Goal: Task Accomplishment & Management: Use online tool/utility

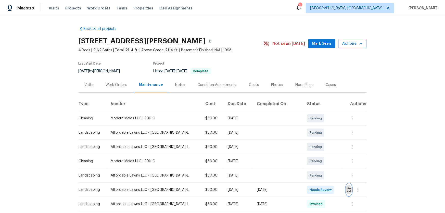
click at [347, 191] on img "button" at bounding box center [349, 189] width 4 height 5
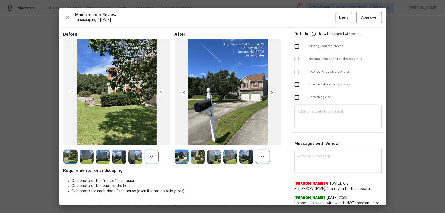
click at [259, 158] on div "+3" at bounding box center [263, 157] width 14 height 14
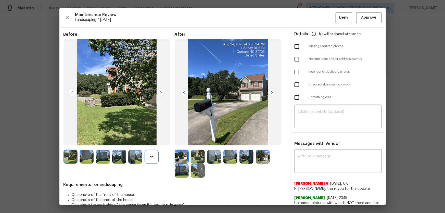
click at [155, 160] on div "+3" at bounding box center [152, 157] width 14 height 14
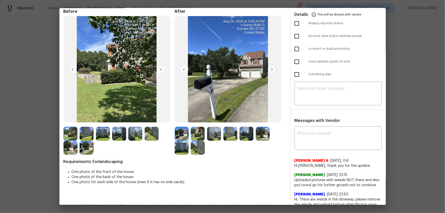
click at [196, 133] on img at bounding box center [198, 134] width 14 height 14
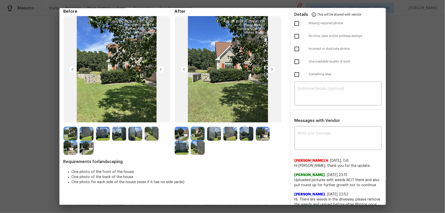
click at [216, 138] on img at bounding box center [214, 134] width 14 height 14
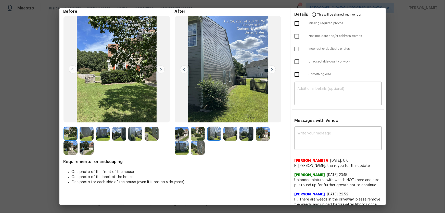
click at [231, 138] on img at bounding box center [230, 134] width 14 height 14
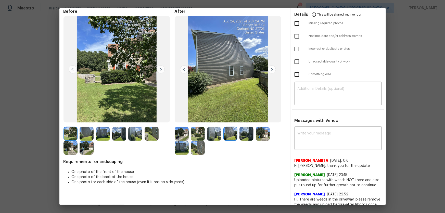
click at [248, 137] on img at bounding box center [246, 134] width 14 height 14
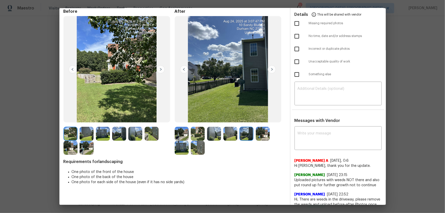
click at [265, 137] on img at bounding box center [263, 134] width 14 height 14
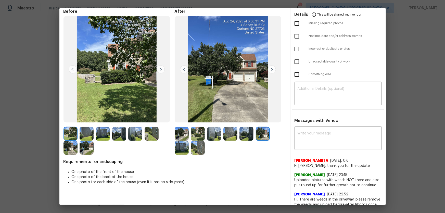
click at [186, 151] on img at bounding box center [182, 148] width 14 height 14
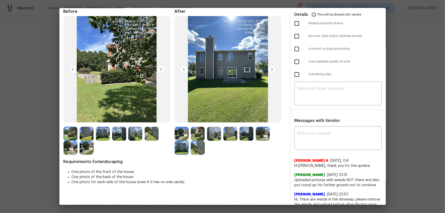
click at [194, 151] on img at bounding box center [198, 148] width 14 height 14
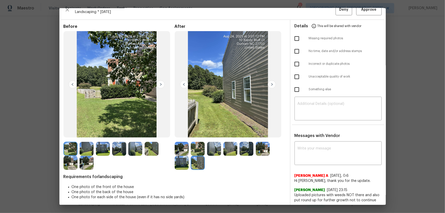
scroll to position [0, 0]
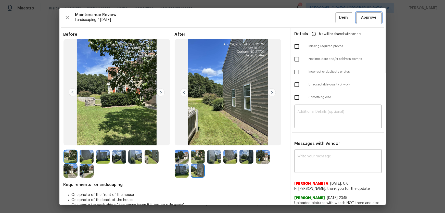
click at [373, 20] on span "Approve" at bounding box center [368, 18] width 17 height 6
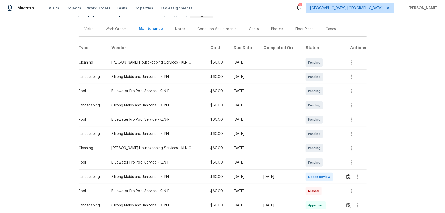
scroll to position [116, 0]
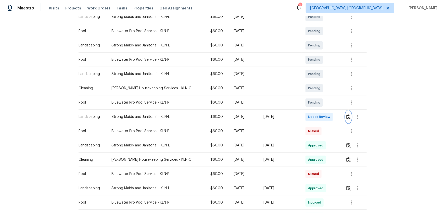
click at [316, 116] on img "button" at bounding box center [348, 116] width 4 height 5
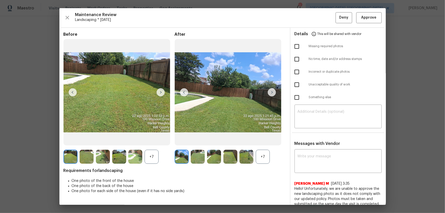
click at [262, 141] on div "+7" at bounding box center [263, 157] width 14 height 14
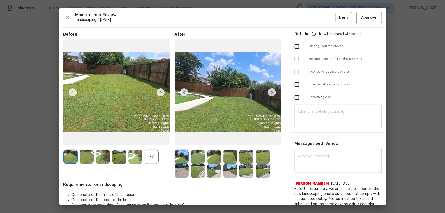
click at [194, 141] on img at bounding box center [198, 157] width 14 height 14
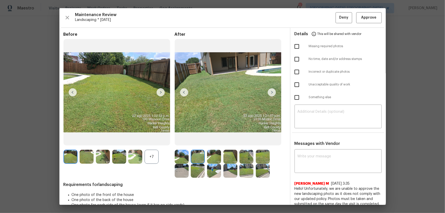
click at [154, 141] on div "+7" at bounding box center [152, 157] width 14 height 14
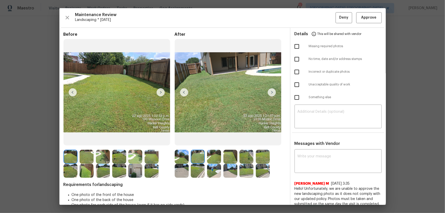
click at [213, 141] on img at bounding box center [214, 157] width 14 height 14
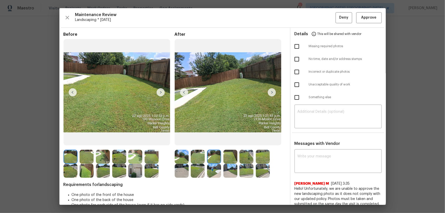
click at [233, 141] on img at bounding box center [230, 157] width 14 height 14
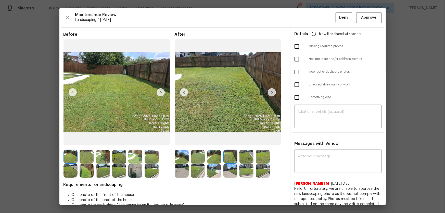
click at [250, 141] on img at bounding box center [246, 157] width 14 height 14
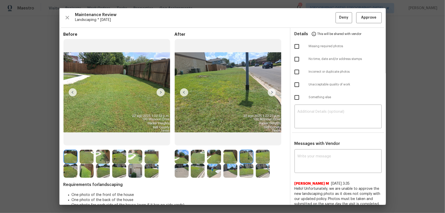
click at [260, 141] on img at bounding box center [263, 157] width 14 height 14
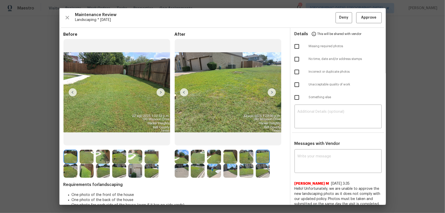
click at [176, 141] on img at bounding box center [182, 171] width 14 height 14
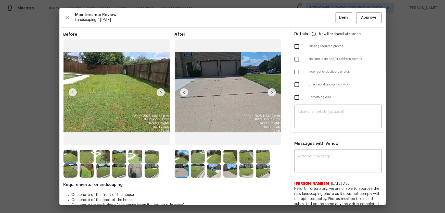
click at [194, 141] on img at bounding box center [198, 171] width 14 height 14
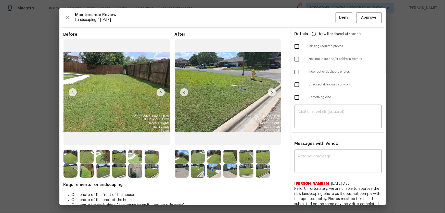
click at [219, 141] on img at bounding box center [214, 171] width 14 height 14
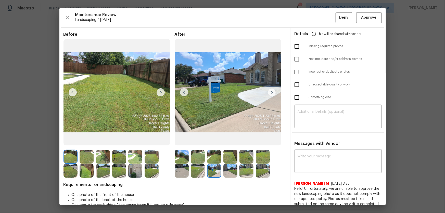
click at [228, 141] on img at bounding box center [230, 171] width 14 height 14
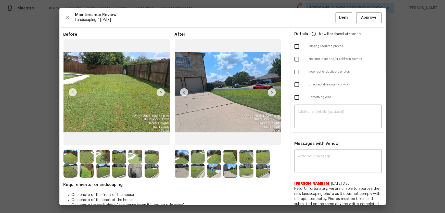
click at [243, 141] on img at bounding box center [246, 171] width 14 height 14
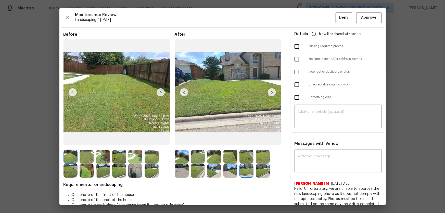
click at [257, 141] on img at bounding box center [263, 171] width 14 height 14
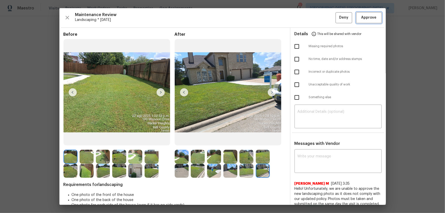
click at [316, 23] on button "Approve" at bounding box center [369, 17] width 26 height 11
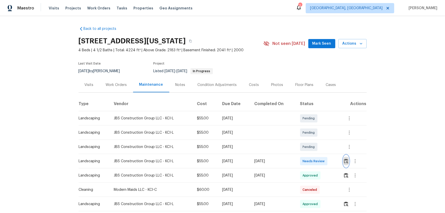
click at [316, 141] on img "button" at bounding box center [346, 161] width 4 height 5
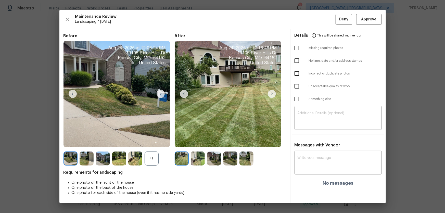
click at [152, 141] on div "+1" at bounding box center [152, 158] width 14 height 14
click at [200, 141] on img at bounding box center [198, 158] width 14 height 14
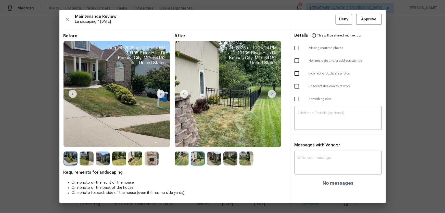
click at [213, 141] on img at bounding box center [214, 158] width 14 height 14
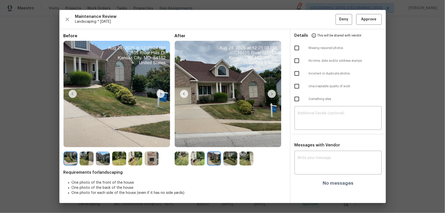
click at [229, 141] on img at bounding box center [230, 158] width 14 height 14
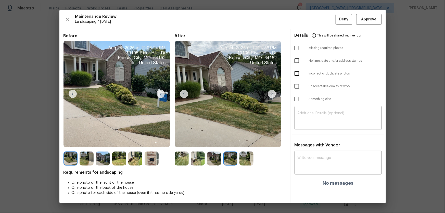
click at [250, 141] on img at bounding box center [246, 158] width 14 height 14
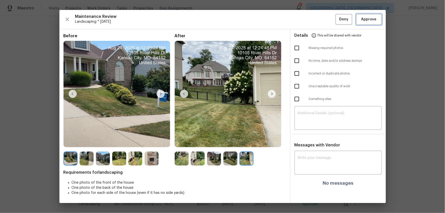
click at [316, 20] on span "Approve" at bounding box center [368, 19] width 15 height 6
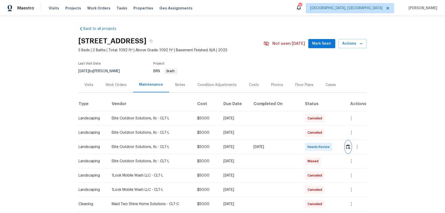
click at [316, 141] on button "button" at bounding box center [348, 147] width 6 height 12
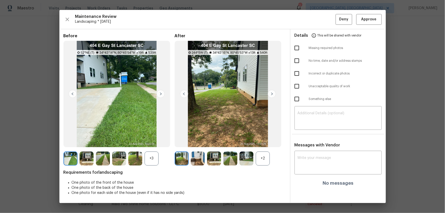
click at [266, 141] on div "+2" at bounding box center [263, 158] width 14 height 14
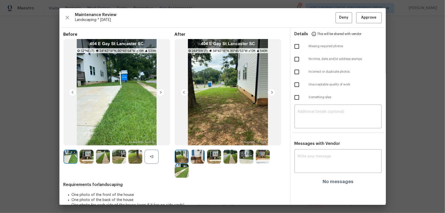
click at [156, 141] on div "+3" at bounding box center [152, 157] width 14 height 14
click at [196, 141] on img at bounding box center [198, 157] width 14 height 14
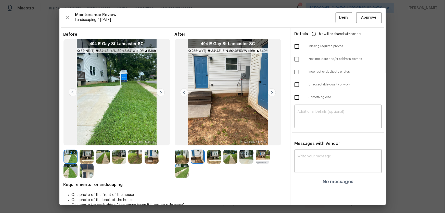
click at [209, 141] on img at bounding box center [214, 157] width 14 height 14
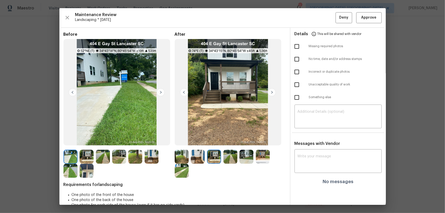
click at [228, 141] on img at bounding box center [230, 157] width 14 height 14
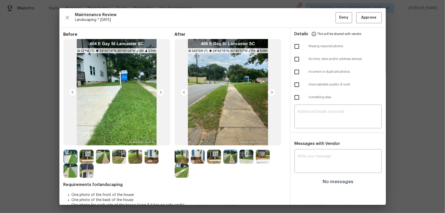
click at [256, 141] on img at bounding box center [263, 157] width 14 height 14
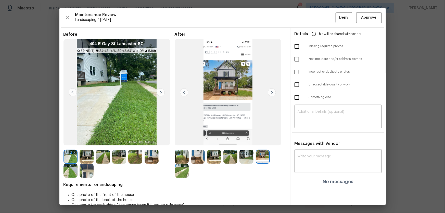
click at [249, 141] on img at bounding box center [246, 157] width 14 height 14
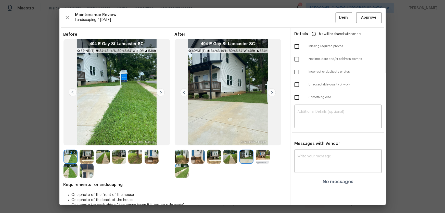
click at [169, 141] on div at bounding box center [118, 164] width 111 height 28
click at [178, 141] on img at bounding box center [182, 171] width 14 height 14
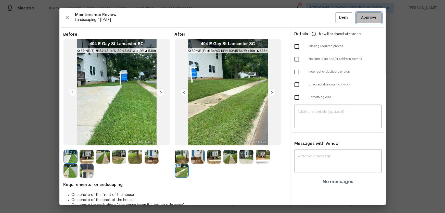
click at [316, 13] on button "Approve" at bounding box center [369, 17] width 26 height 11
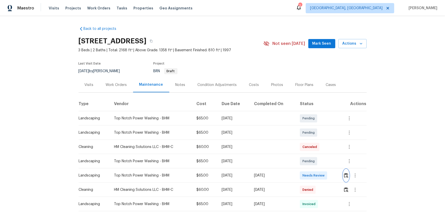
click at [347, 176] on img "button" at bounding box center [346, 175] width 4 height 5
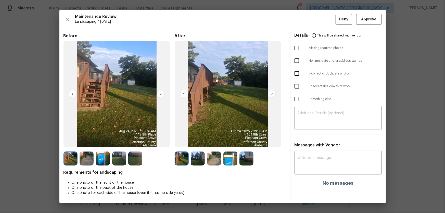
click at [201, 162] on img at bounding box center [198, 158] width 14 height 14
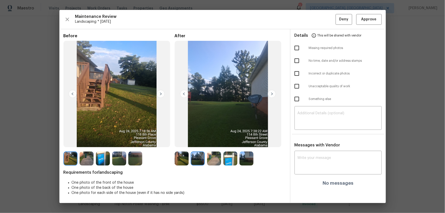
click at [214, 163] on img at bounding box center [214, 158] width 14 height 14
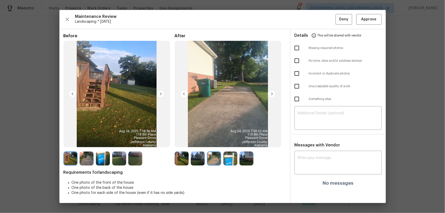
click at [231, 163] on img at bounding box center [230, 158] width 14 height 14
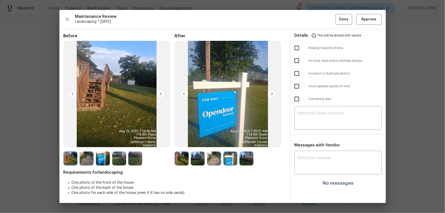
click at [248, 162] on img at bounding box center [246, 158] width 14 height 14
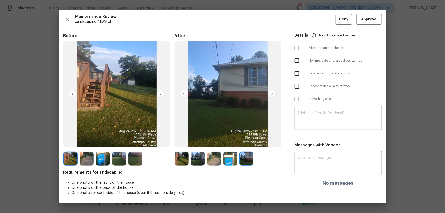
click at [170, 158] on div at bounding box center [118, 158] width 111 height 14
click at [175, 158] on img at bounding box center [182, 158] width 14 height 14
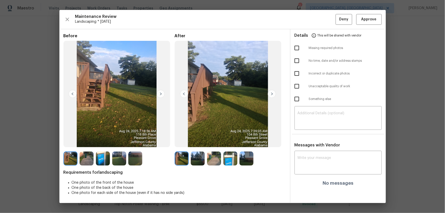
click at [182, 158] on img at bounding box center [182, 158] width 14 height 14
click at [193, 159] on img at bounding box center [198, 158] width 14 height 14
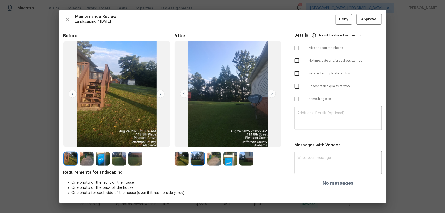
click at [209, 162] on img at bounding box center [214, 158] width 14 height 14
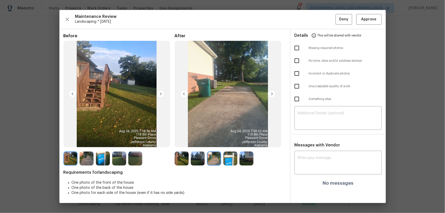
click at [225, 162] on img at bounding box center [230, 158] width 14 height 14
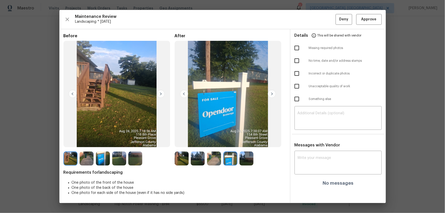
click at [247, 162] on img at bounding box center [246, 158] width 14 height 14
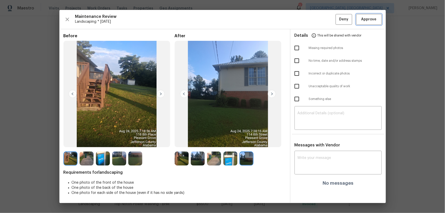
click at [377, 19] on span "Approve" at bounding box center [368, 19] width 17 height 6
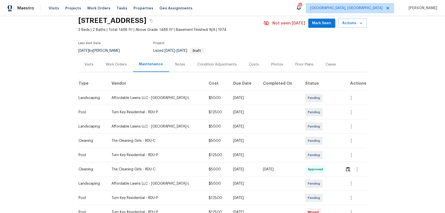
scroll to position [46, 0]
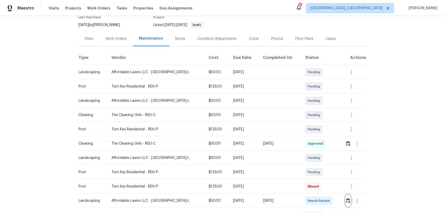
click at [346, 198] on img "button" at bounding box center [348, 200] width 4 height 5
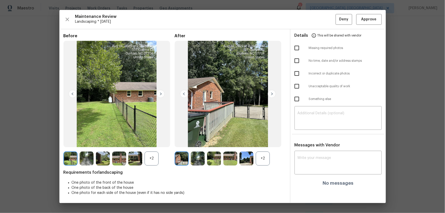
click at [258, 163] on div "+2" at bounding box center [263, 158] width 14 height 14
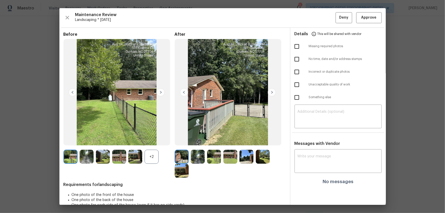
click at [154, 160] on div "+2" at bounding box center [152, 157] width 14 height 14
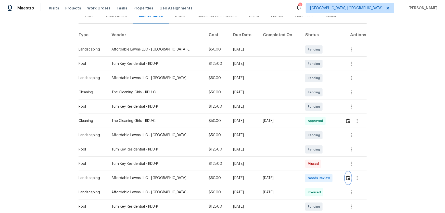
scroll to position [69, 0]
click at [346, 176] on img "button" at bounding box center [348, 177] width 4 height 5
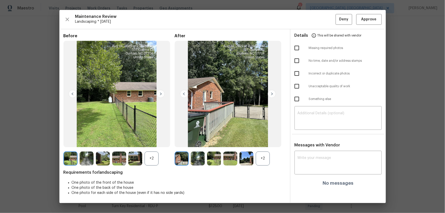
click at [267, 161] on div "+2" at bounding box center [263, 158] width 14 height 14
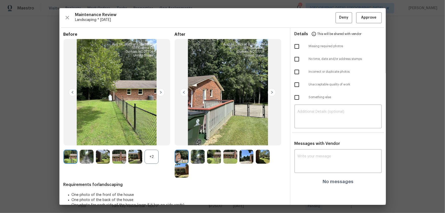
click at [154, 155] on div "+2" at bounding box center [152, 157] width 14 height 14
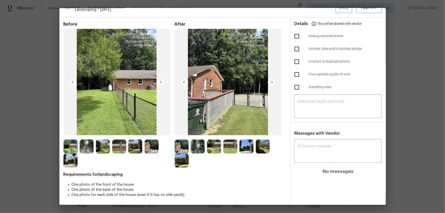
click at [196, 146] on img at bounding box center [198, 146] width 14 height 14
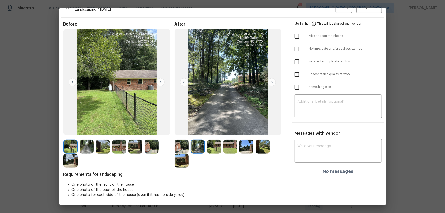
click at [218, 146] on img at bounding box center [214, 146] width 14 height 14
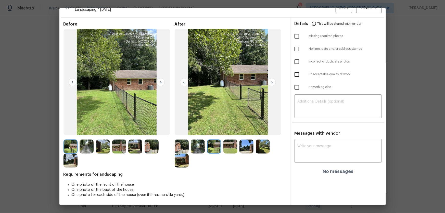
click at [231, 150] on img at bounding box center [230, 146] width 14 height 14
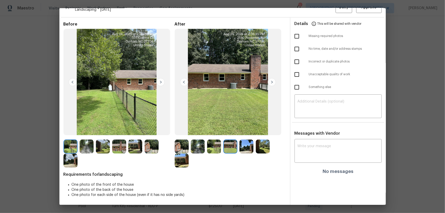
click at [245, 150] on img at bounding box center [246, 146] width 14 height 14
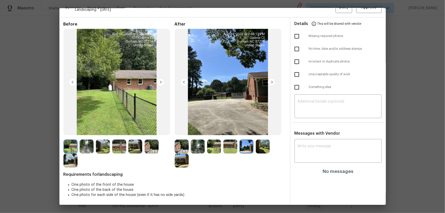
click at [256, 150] on img at bounding box center [263, 146] width 14 height 14
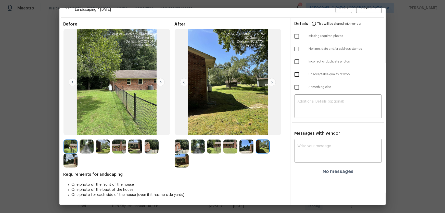
click at [186, 161] on img at bounding box center [182, 161] width 14 height 14
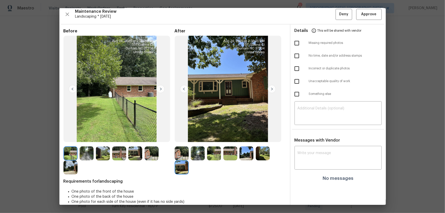
scroll to position [0, 0]
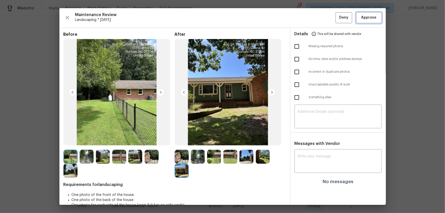
click at [363, 22] on button "Approve" at bounding box center [369, 17] width 26 height 11
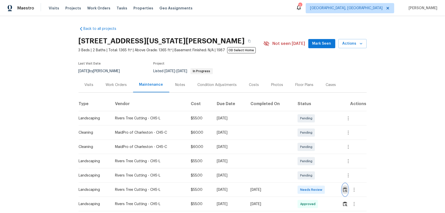
click at [316, 141] on img "button" at bounding box center [345, 189] width 4 height 5
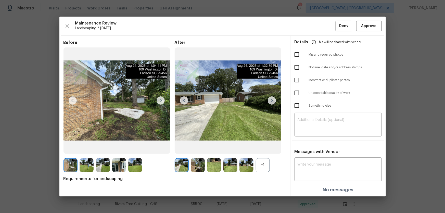
click at [263, 141] on div "+1" at bounding box center [263, 165] width 14 height 14
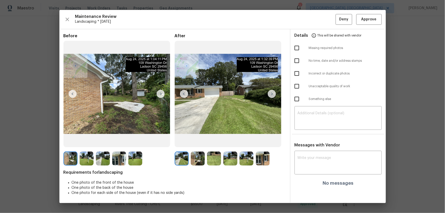
click at [194, 141] on img at bounding box center [198, 158] width 14 height 14
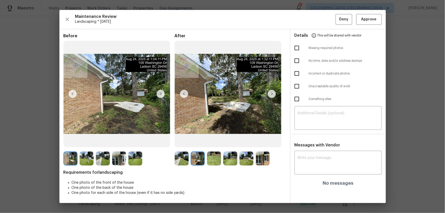
click at [217, 141] on img at bounding box center [214, 158] width 14 height 14
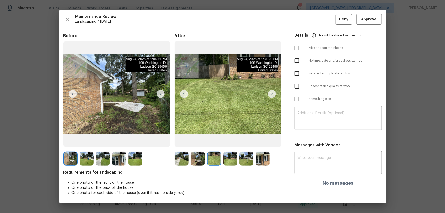
click at [231, 141] on img at bounding box center [230, 158] width 14 height 14
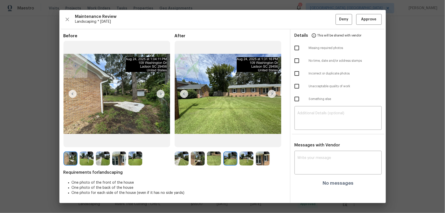
click at [247, 141] on img at bounding box center [246, 158] width 14 height 14
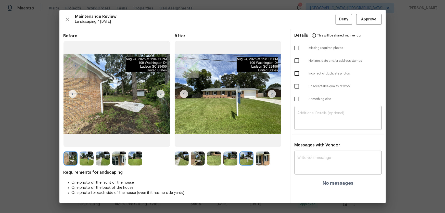
click at [260, 141] on img at bounding box center [263, 158] width 14 height 14
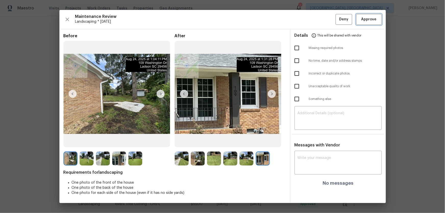
click at [316, 20] on span "Approve" at bounding box center [368, 19] width 15 height 6
